Goal: Transaction & Acquisition: Download file/media

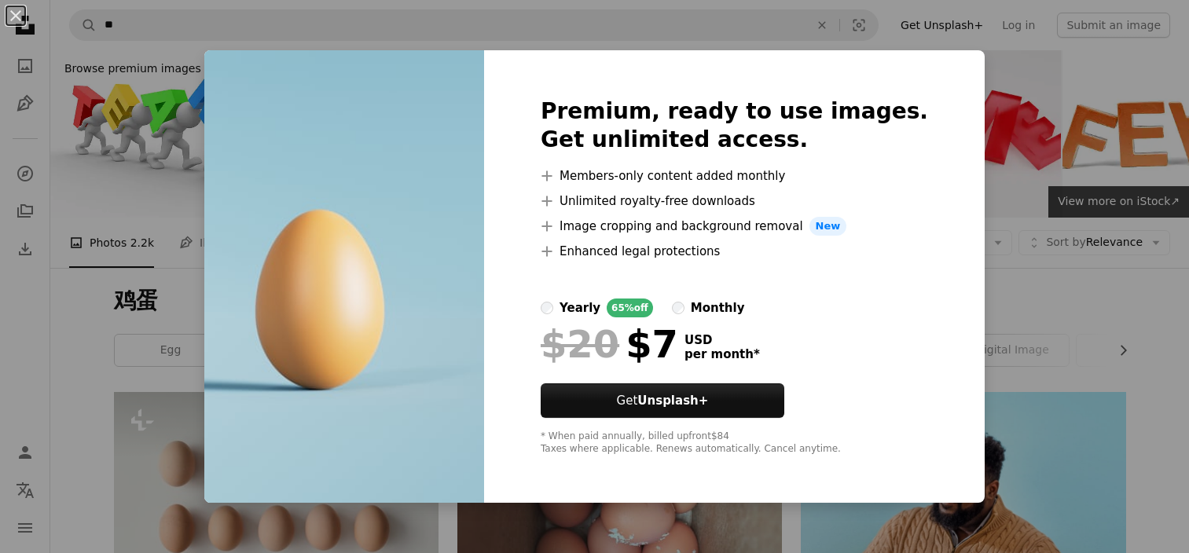
scroll to position [602, 0]
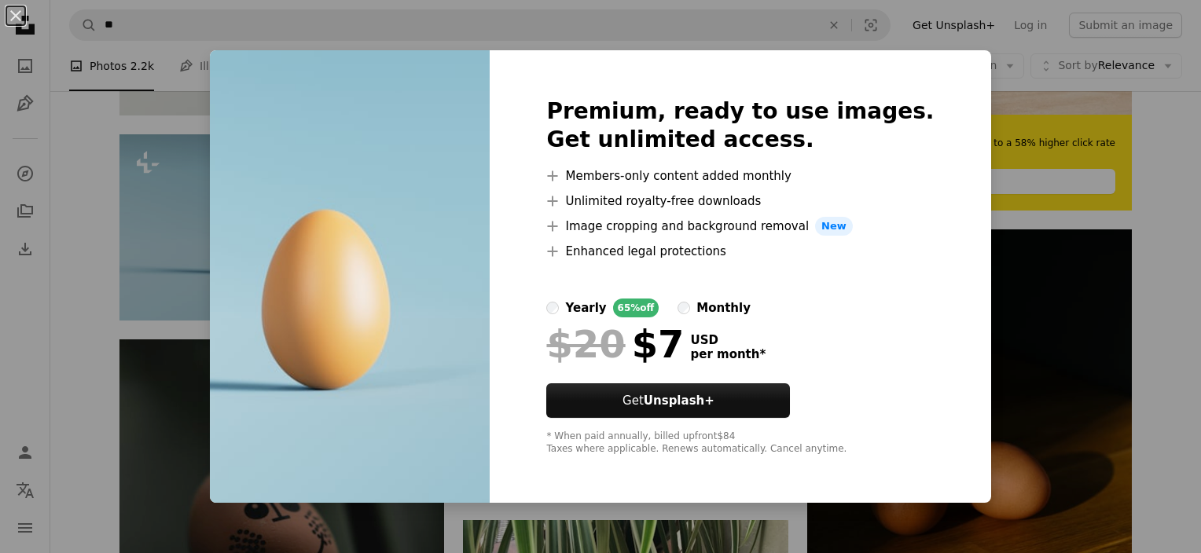
click at [1083, 72] on div "An X shape Premium, ready to use images. Get unlimited access. A plus sign Memb…" at bounding box center [600, 276] width 1201 height 553
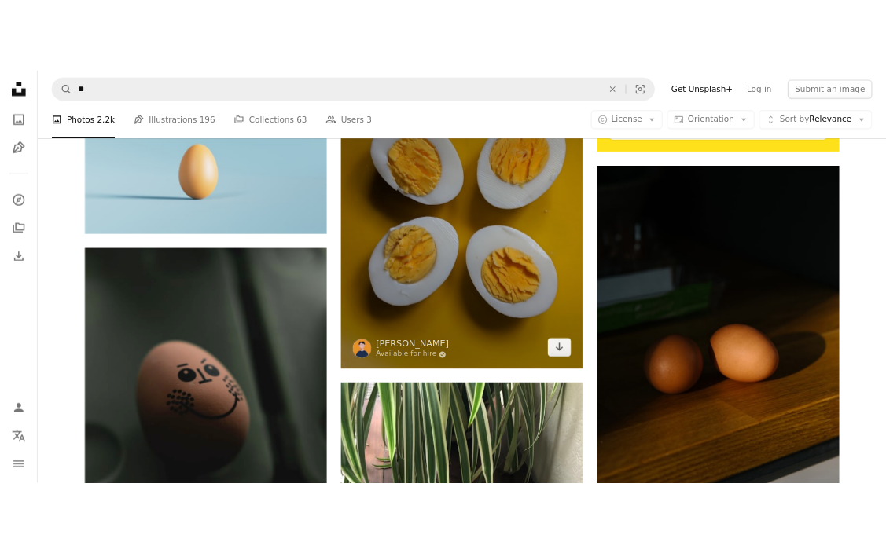
scroll to position [707, 0]
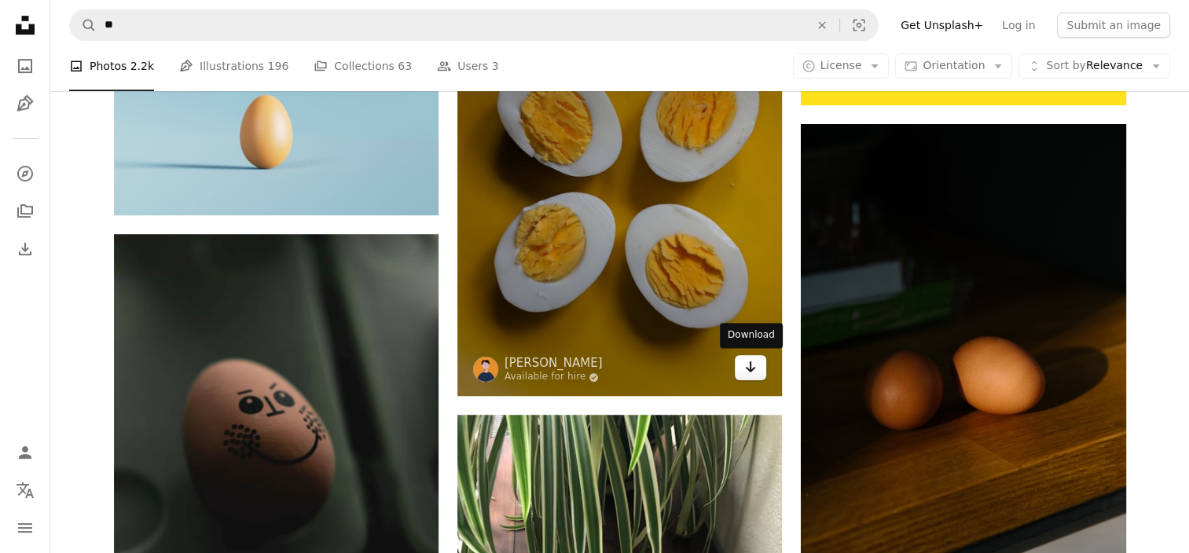
click at [743, 368] on link "Arrow pointing down" at bounding box center [750, 367] width 31 height 25
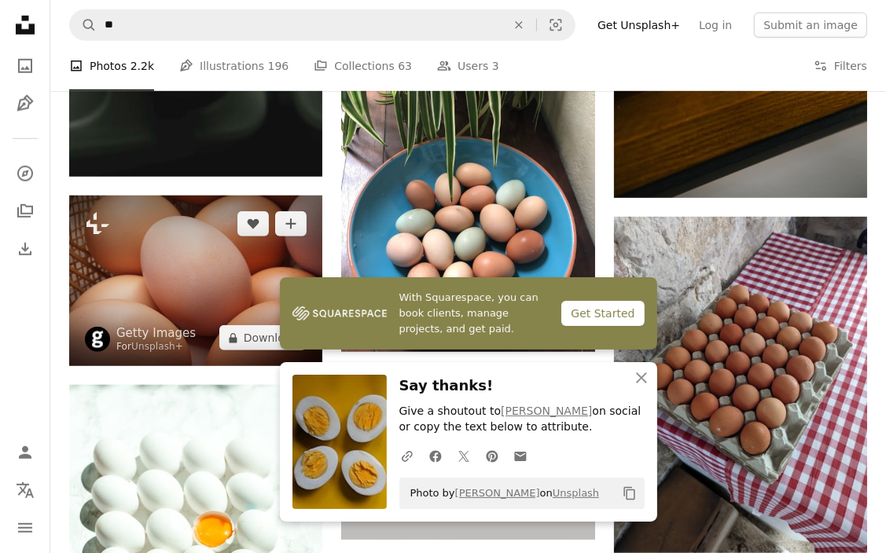
scroll to position [969, 0]
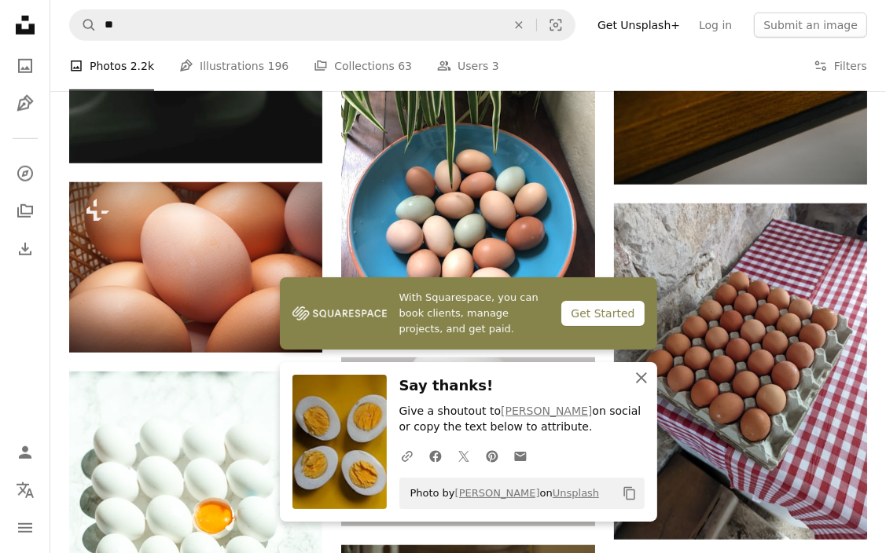
click at [645, 380] on icon "An X shape" at bounding box center [641, 378] width 19 height 19
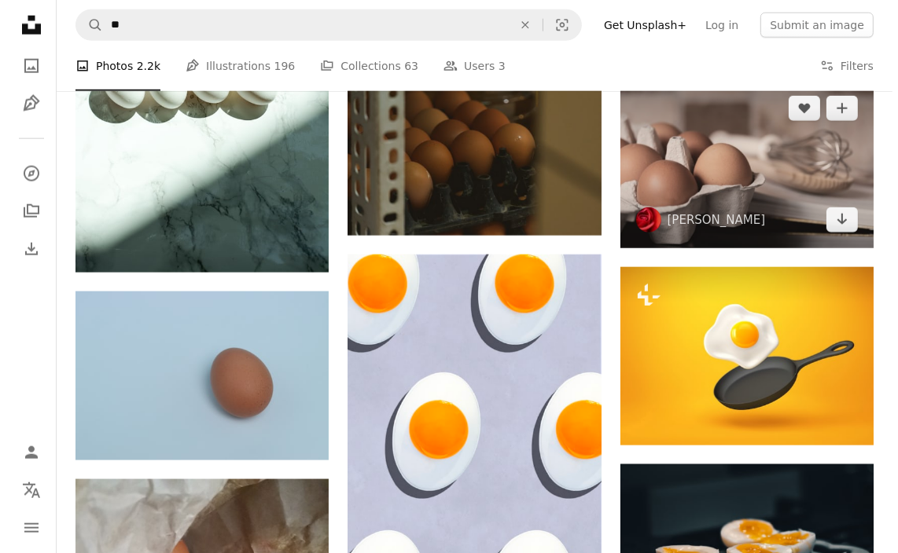
scroll to position [1415, 0]
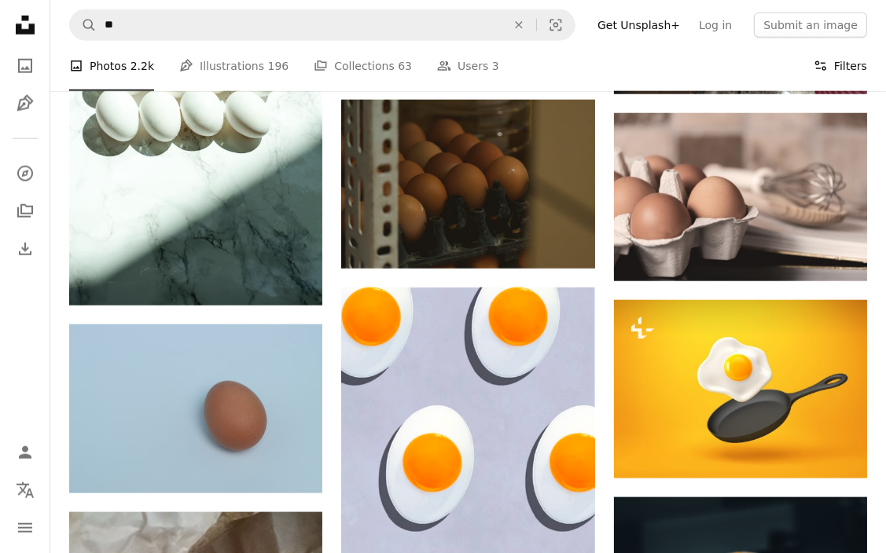
click at [833, 66] on button "Filters Filters" at bounding box center [840, 66] width 53 height 50
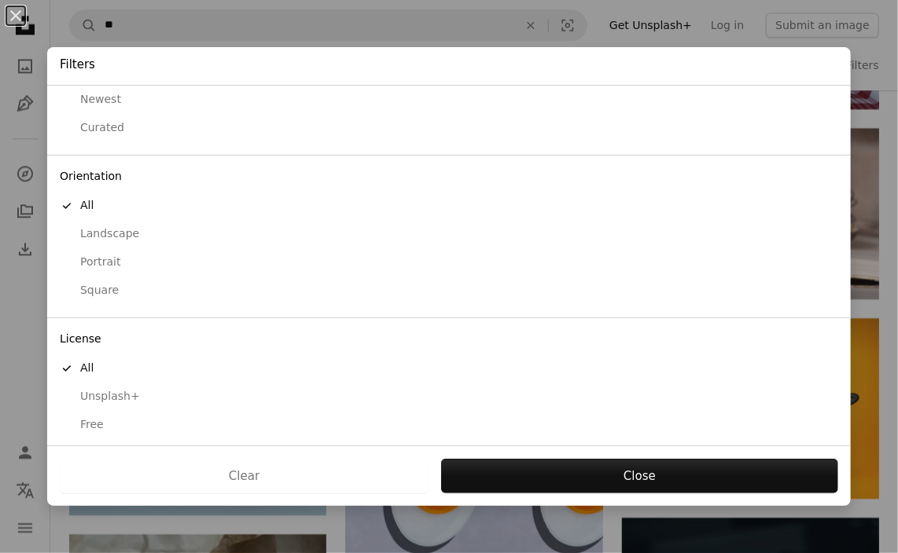
scroll to position [69, 0]
click at [92, 423] on div "Free" at bounding box center [449, 421] width 778 height 16
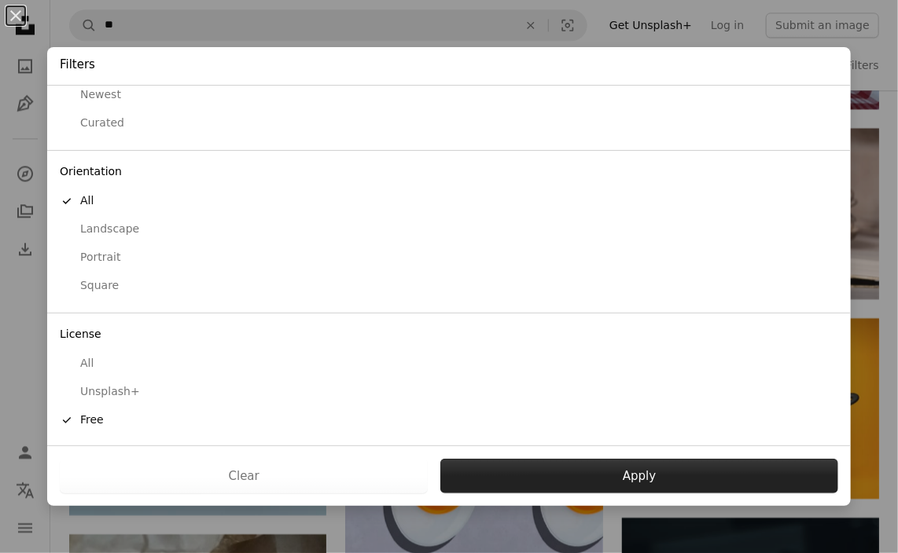
click at [604, 465] on button "Apply" at bounding box center [639, 476] width 398 height 35
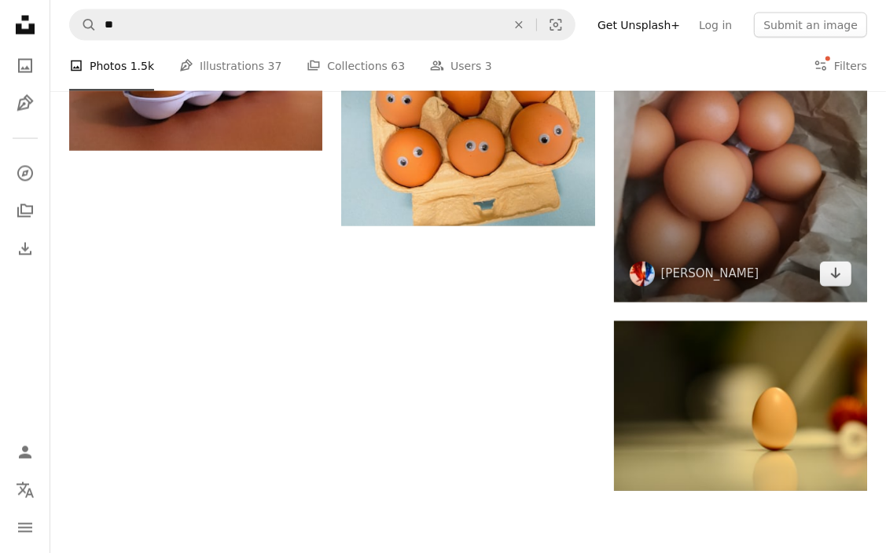
scroll to position [2096, 0]
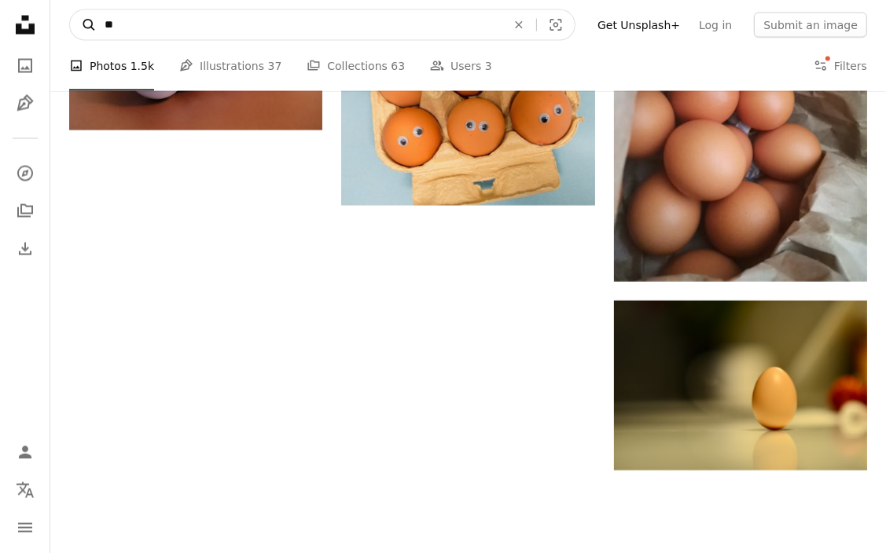
drag, startPoint x: 85, startPoint y: 16, endPoint x: 77, endPoint y: 13, distance: 8.2
click at [77, 13] on form "A magnifying glass ** An X shape Visual search" at bounding box center [322, 24] width 506 height 31
type input "***"
click at [70, 10] on button "A magnifying glass" at bounding box center [83, 25] width 27 height 30
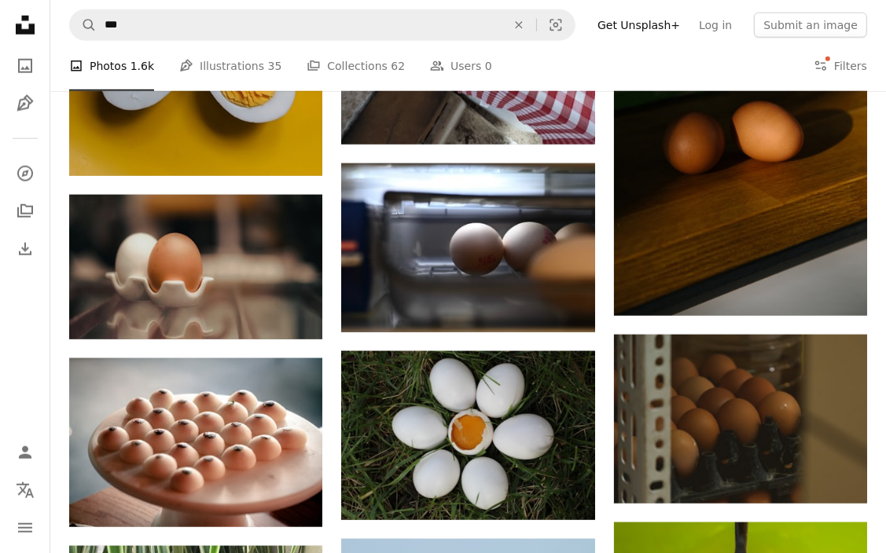
scroll to position [1389, 0]
